Goal: Navigation & Orientation: Find specific page/section

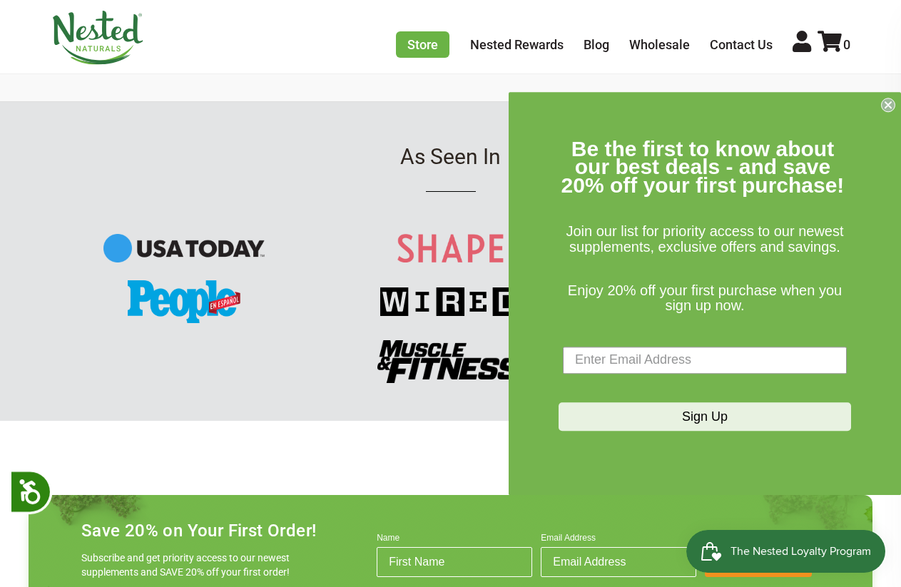
scroll to position [1686, 0]
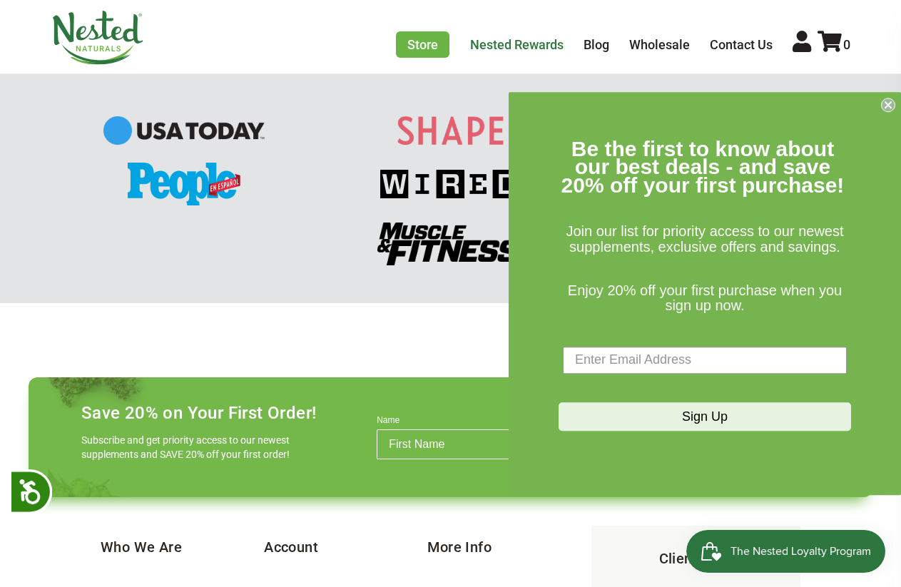
click at [527, 40] on link "Nested Rewards" at bounding box center [516, 44] width 93 height 15
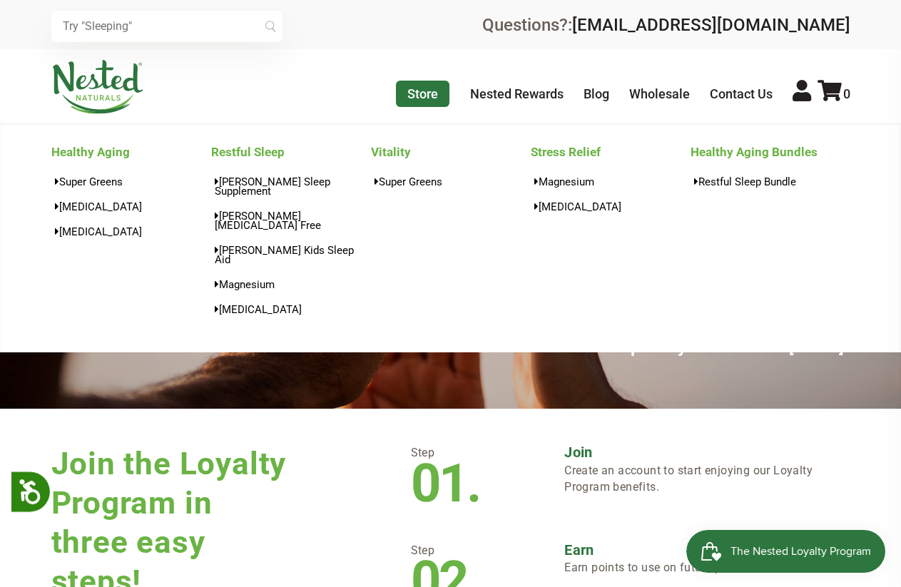
click at [431, 88] on link "Store" at bounding box center [423, 94] width 54 height 26
